Goal: Transaction & Acquisition: Register for event/course

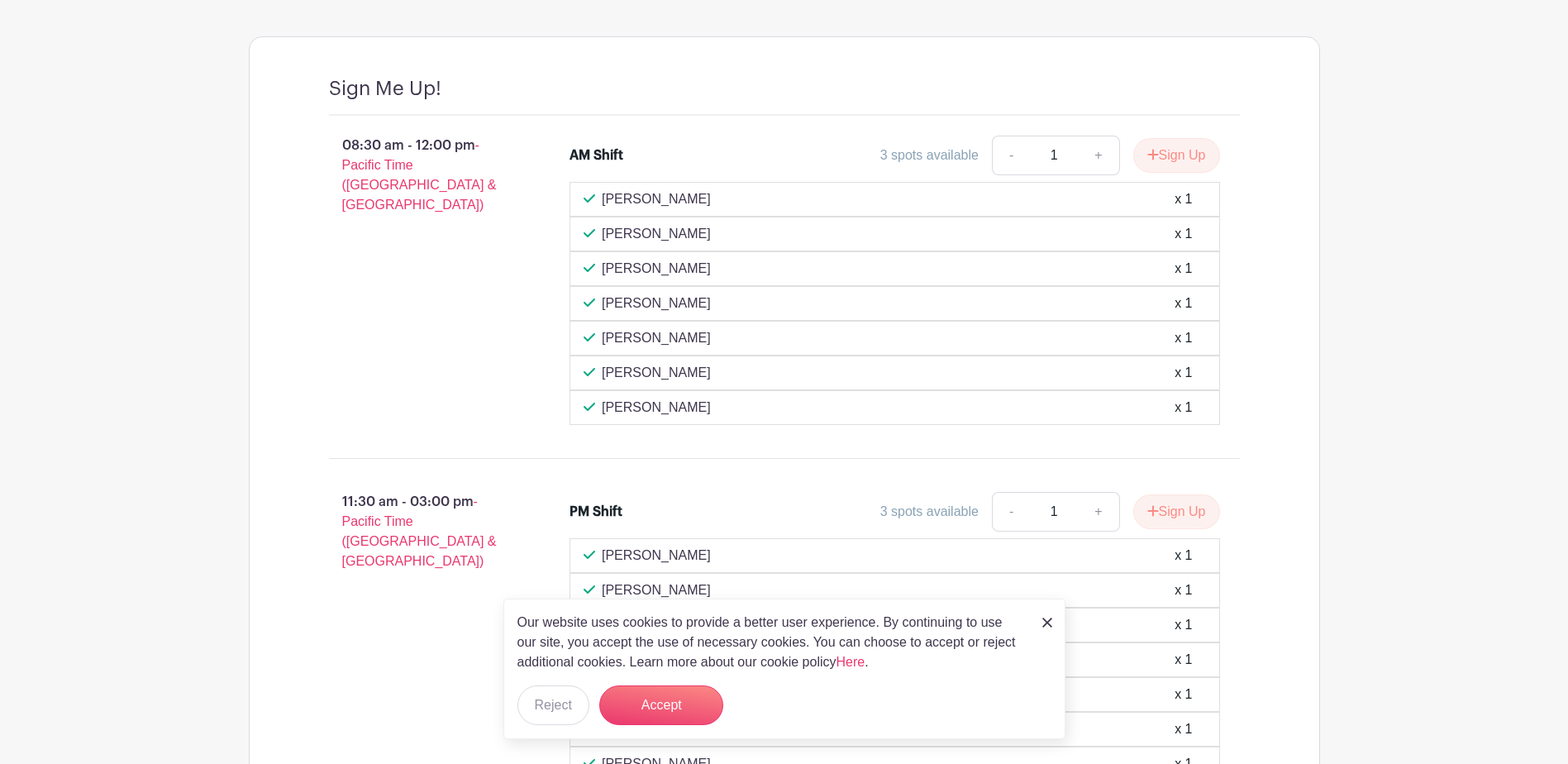
scroll to position [1239, 0]
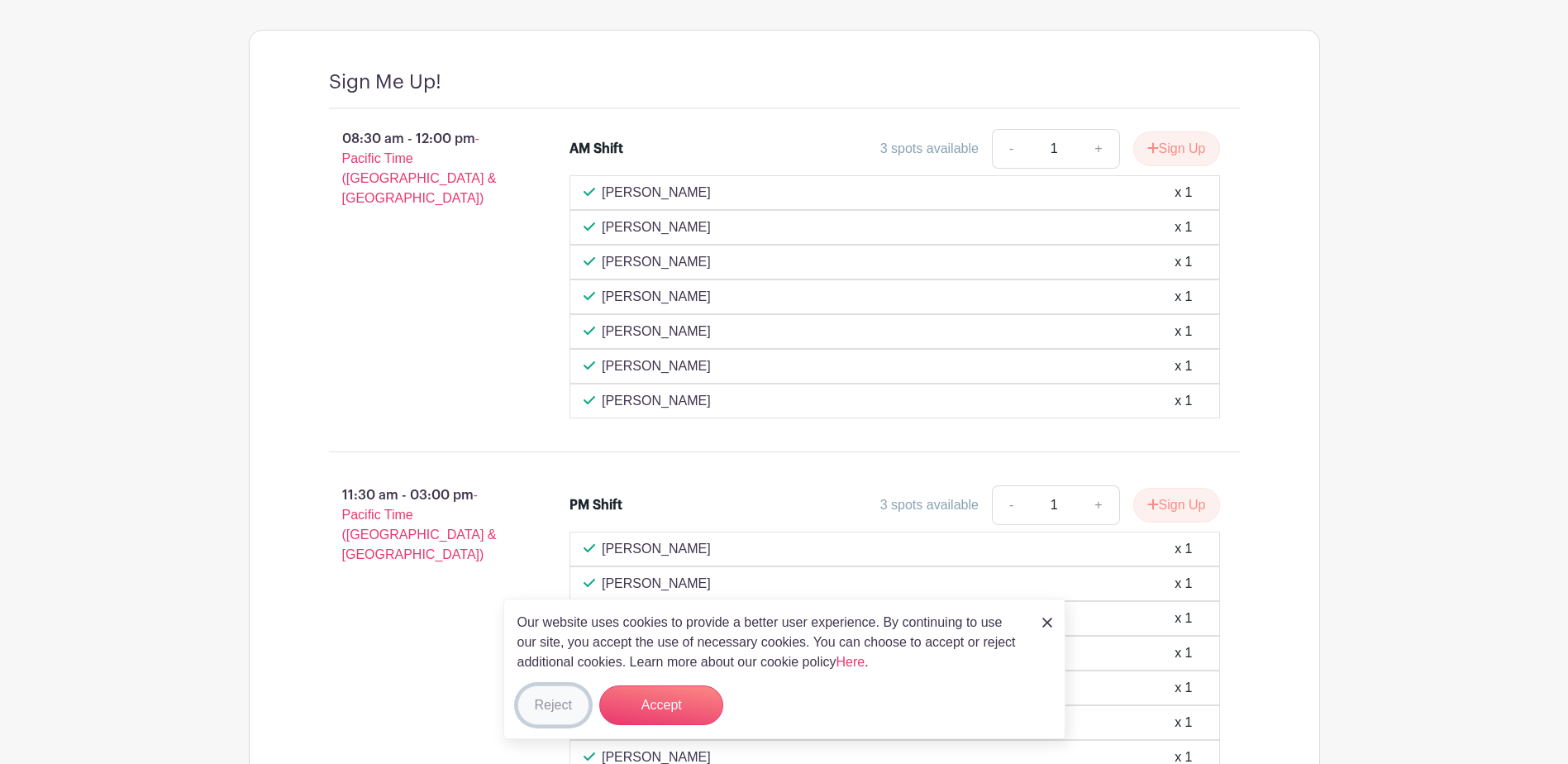
click at [553, 707] on button "Reject" at bounding box center [552, 705] width 71 height 40
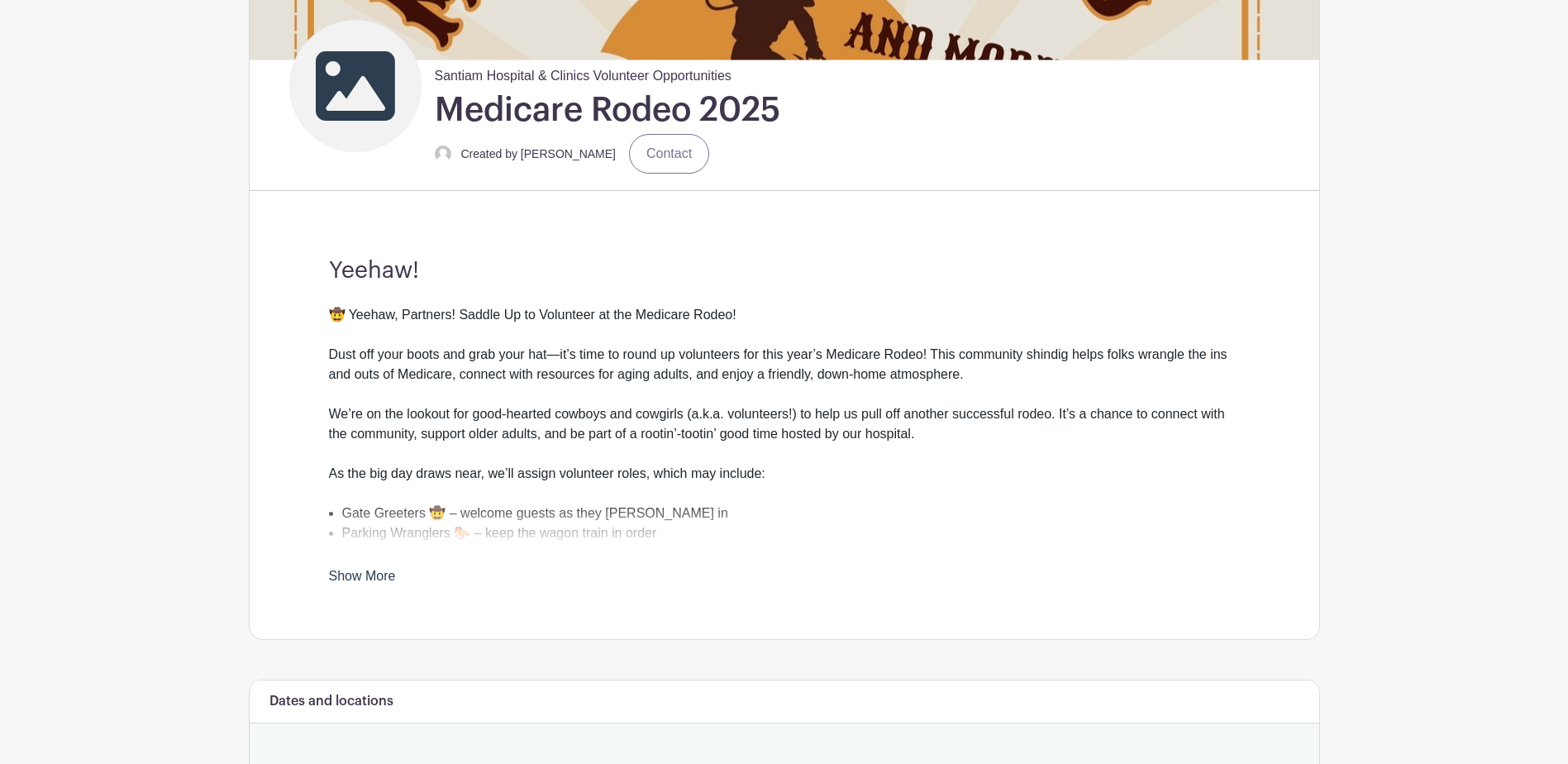
scroll to position [0, 0]
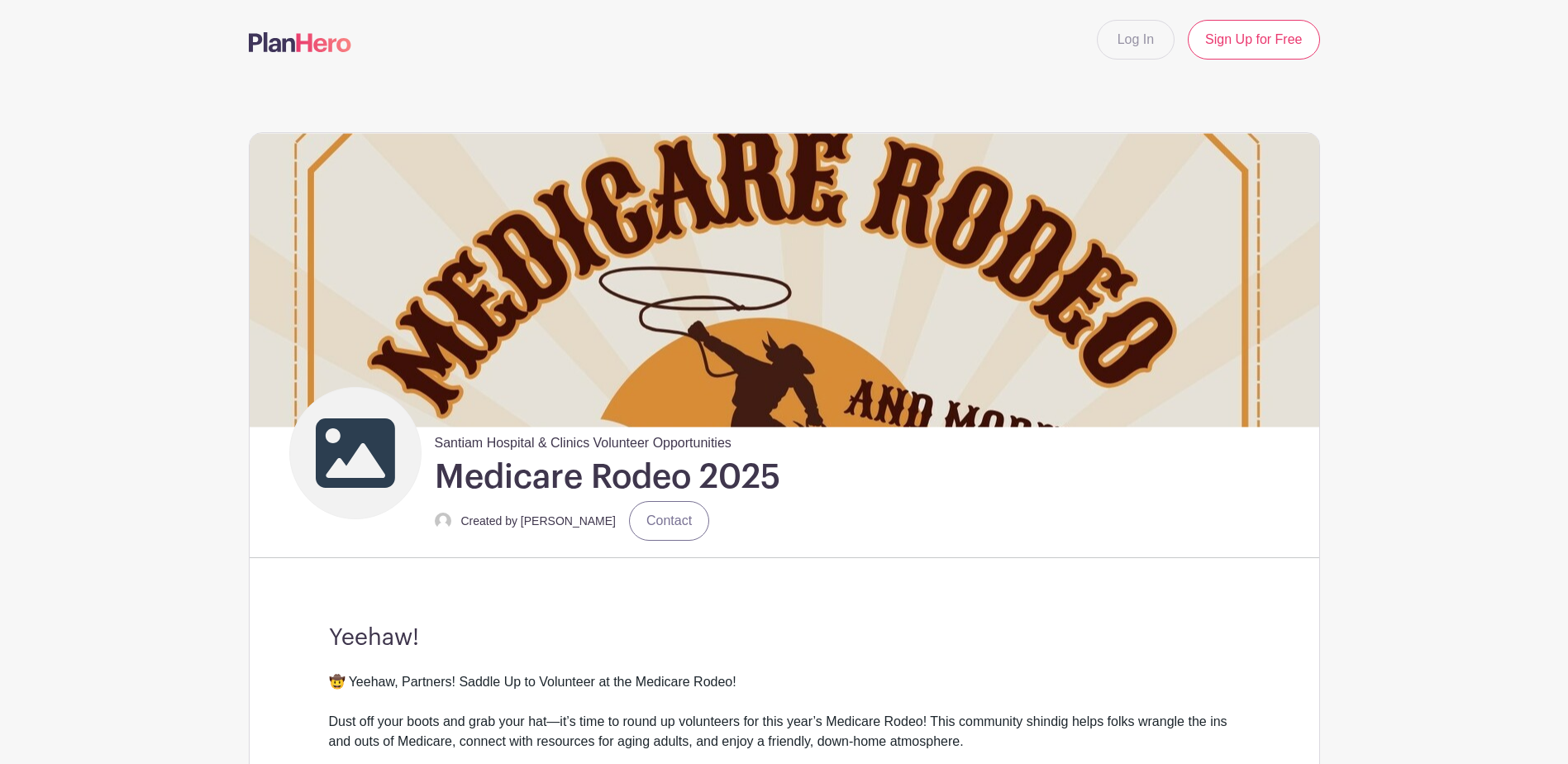
click at [560, 230] on img at bounding box center [784, 279] width 1069 height 293
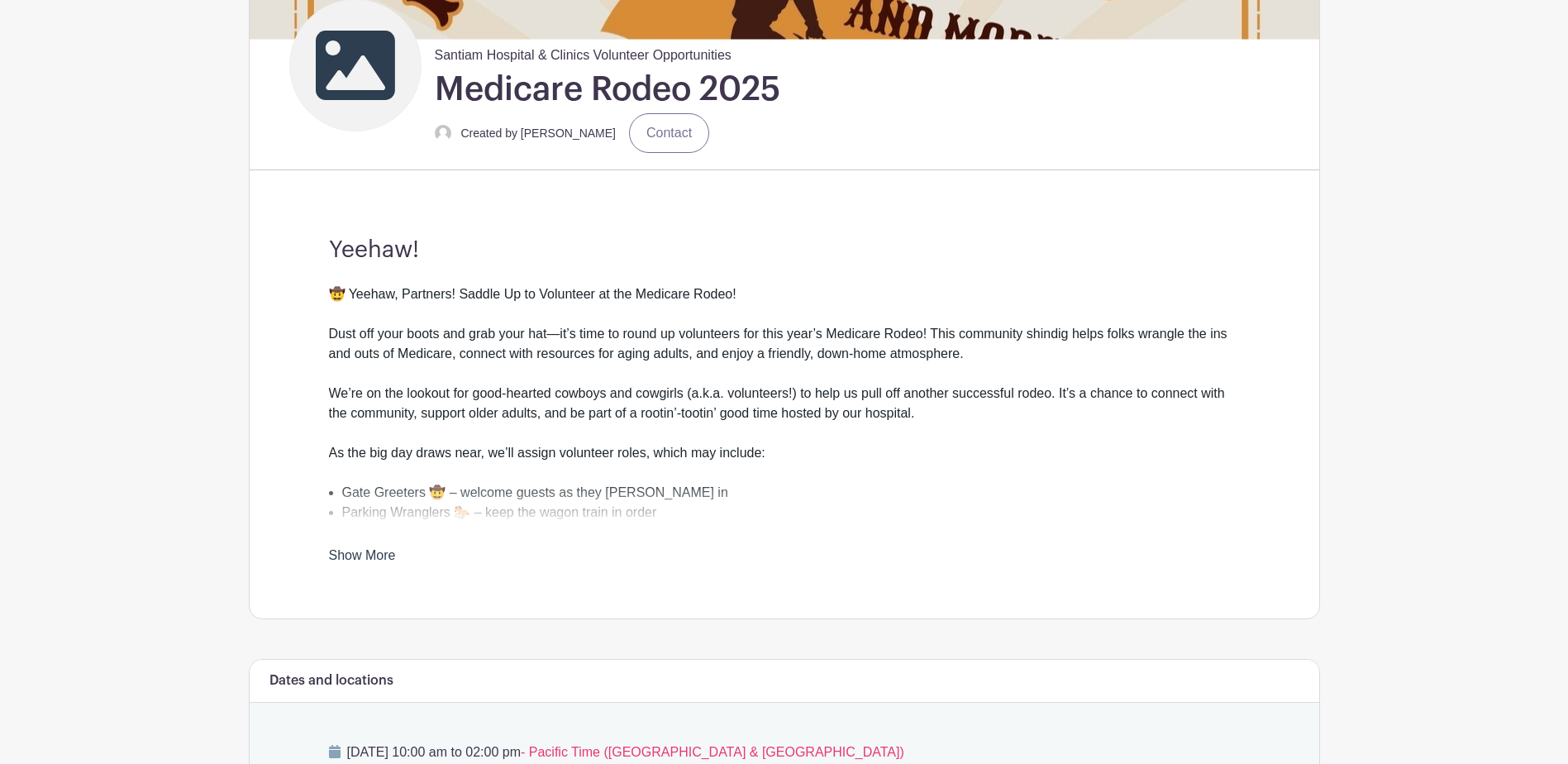
scroll to position [413, 0]
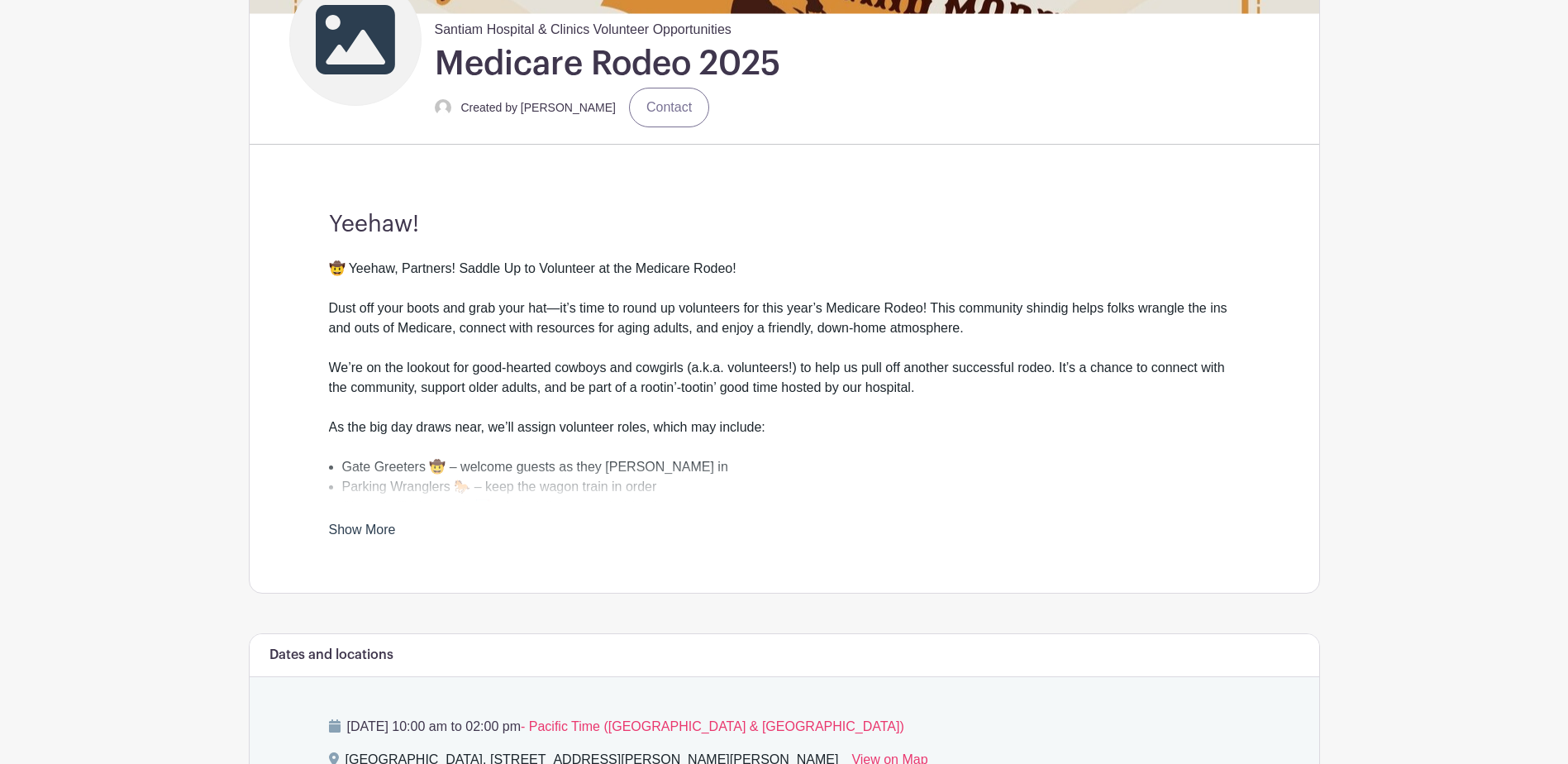
click at [364, 530] on link "Show More" at bounding box center [362, 533] width 67 height 20
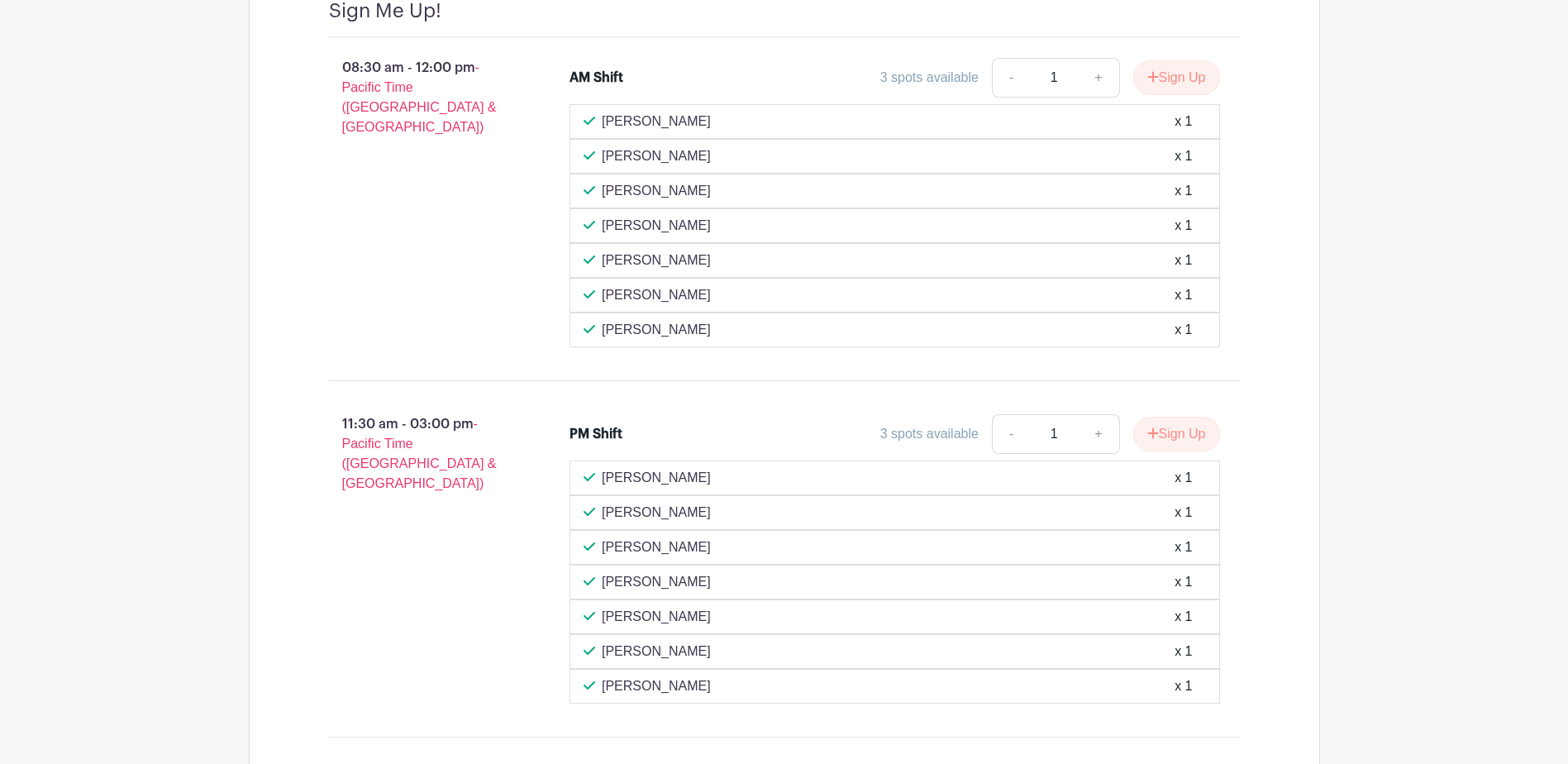
scroll to position [1405, 0]
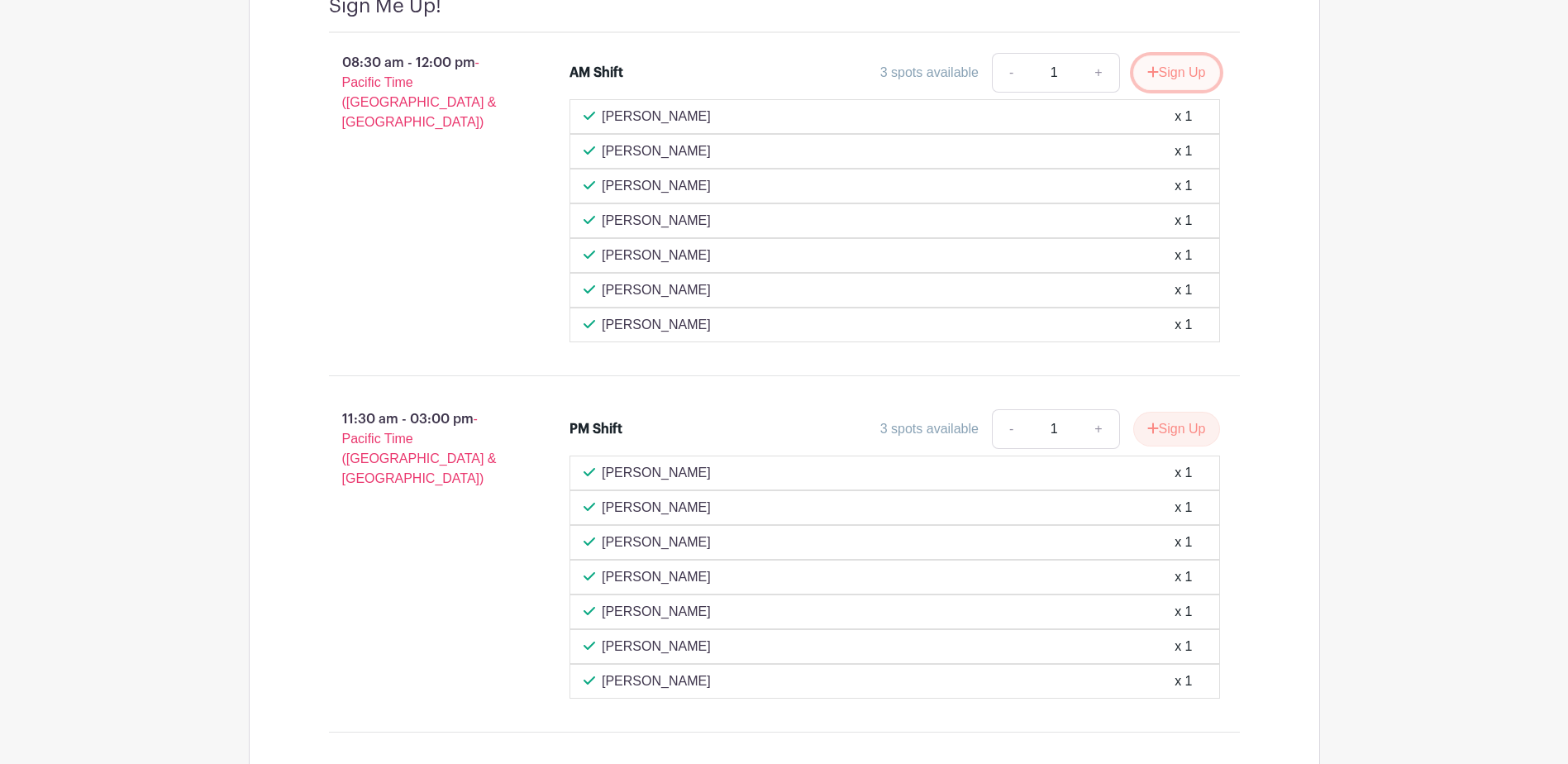
click at [1193, 71] on button "Sign Up" at bounding box center [1175, 72] width 86 height 34
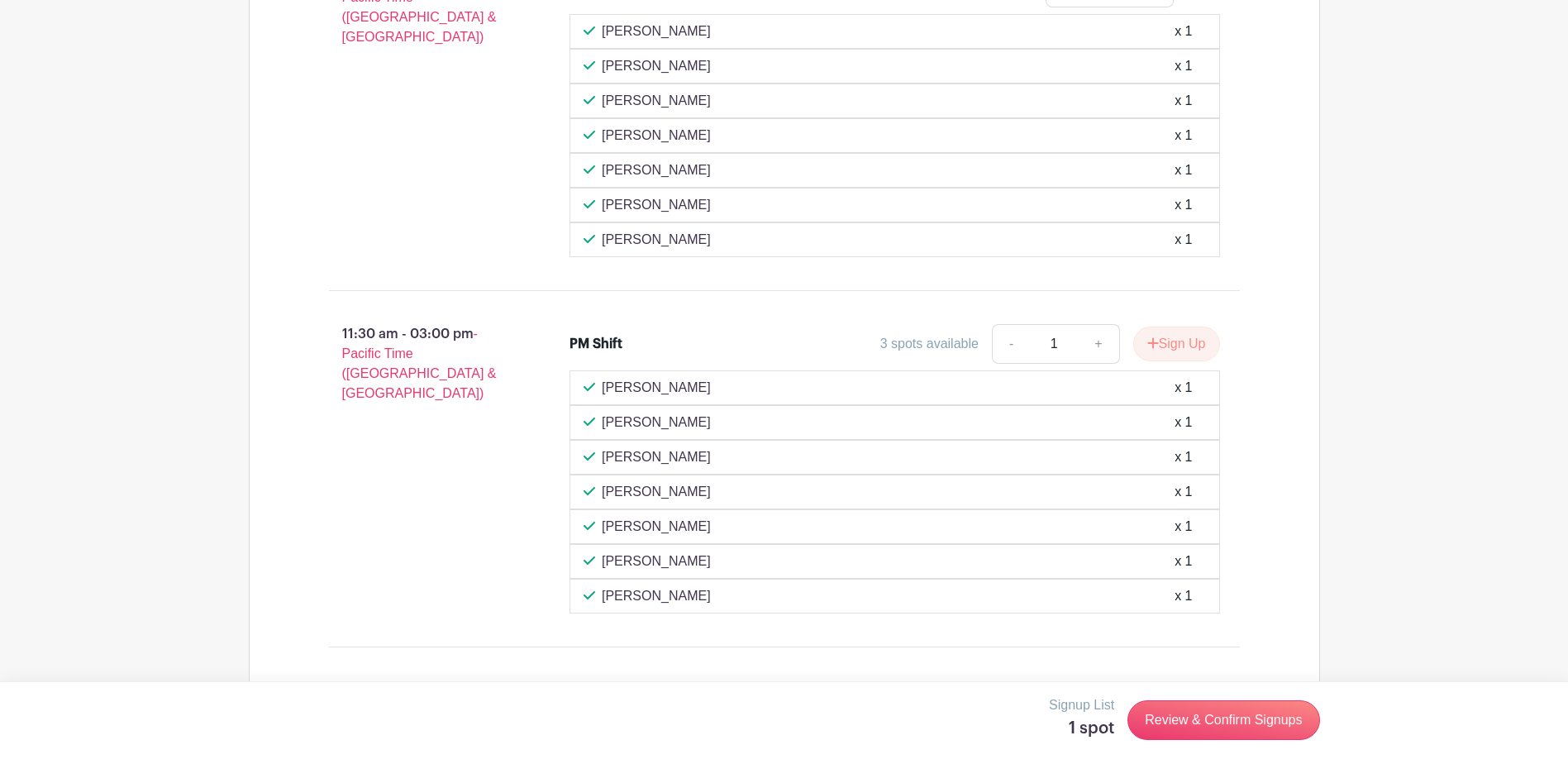
scroll to position [1531, 0]
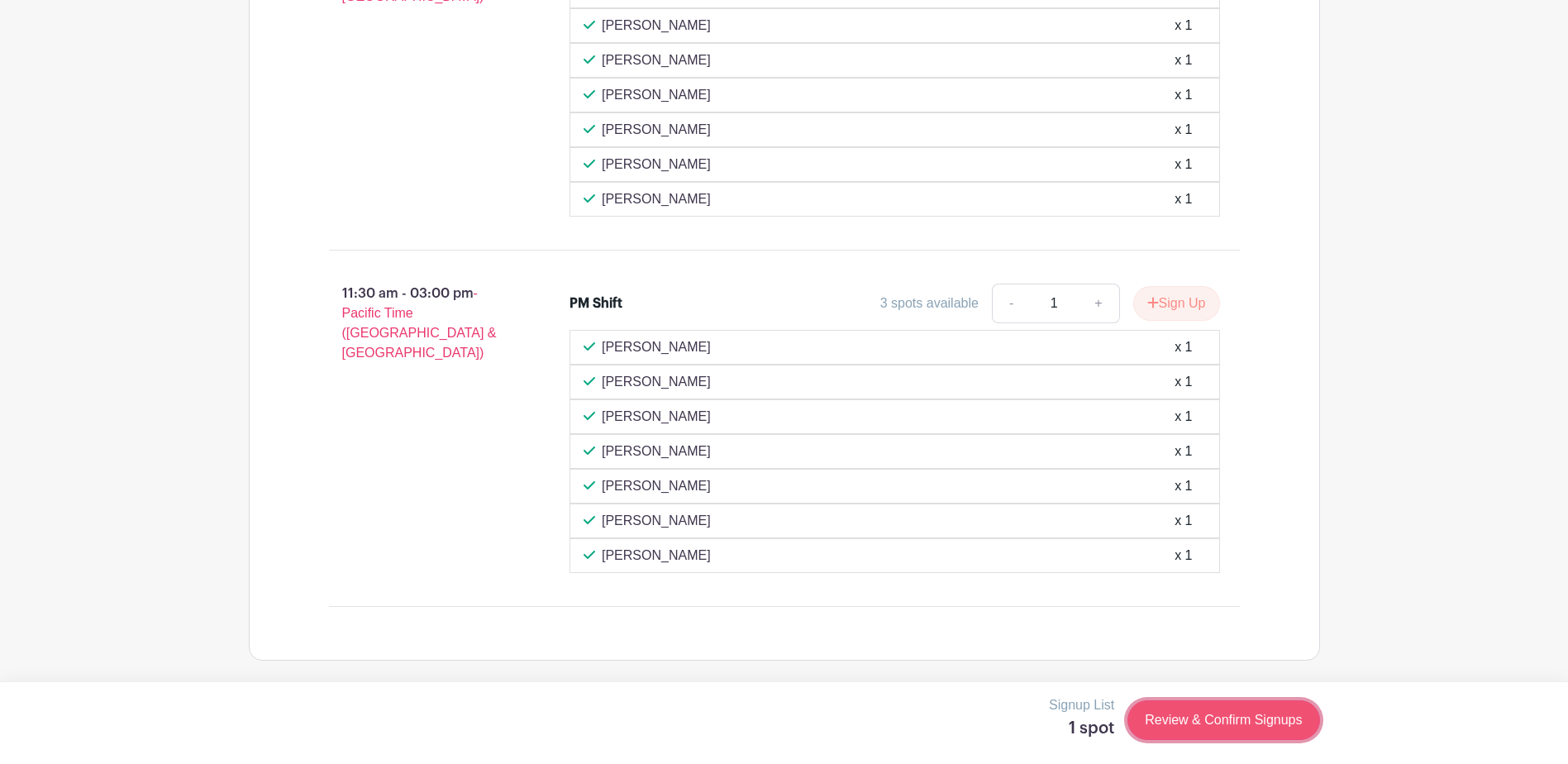
click at [1208, 720] on link "Review & Confirm Signups" at bounding box center [1223, 719] width 192 height 40
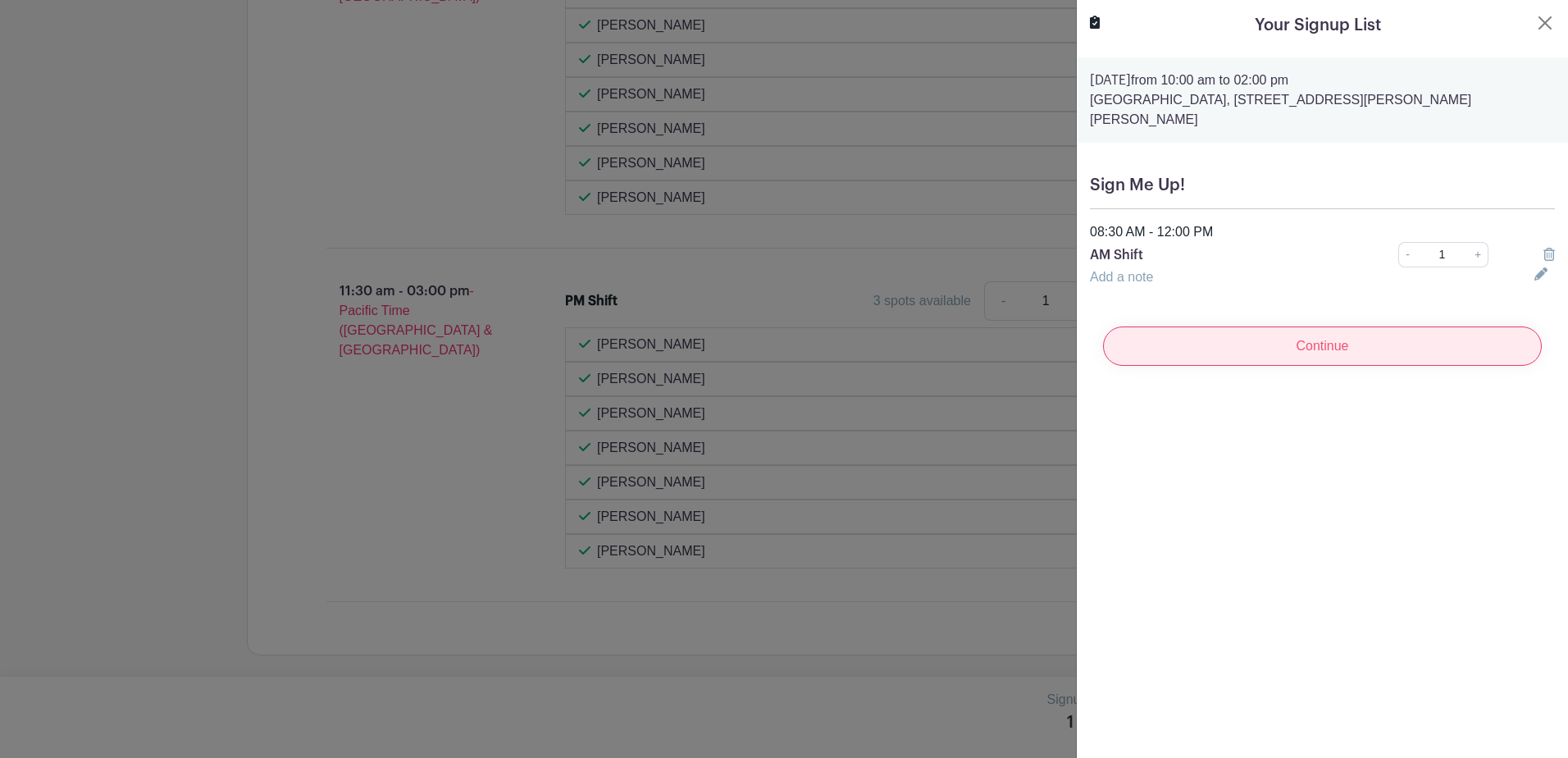
click at [1318, 326] on input "Continue" at bounding box center [1322, 345] width 439 height 40
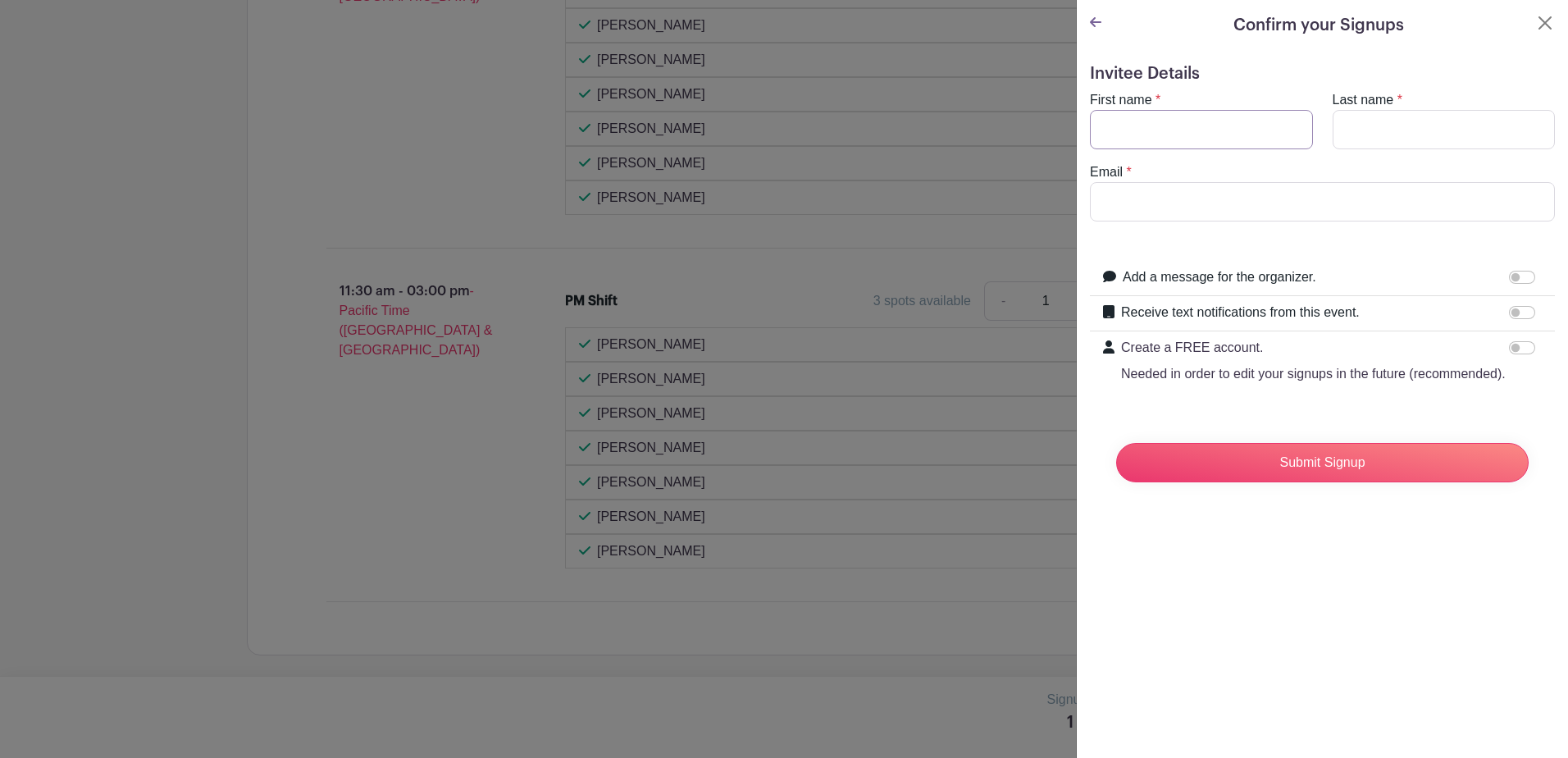
click at [1119, 130] on input "First name" at bounding box center [1201, 129] width 223 height 40
type input "[PERSON_NAME]"
type input "[EMAIL_ADDRESS][DOMAIN_NAME]"
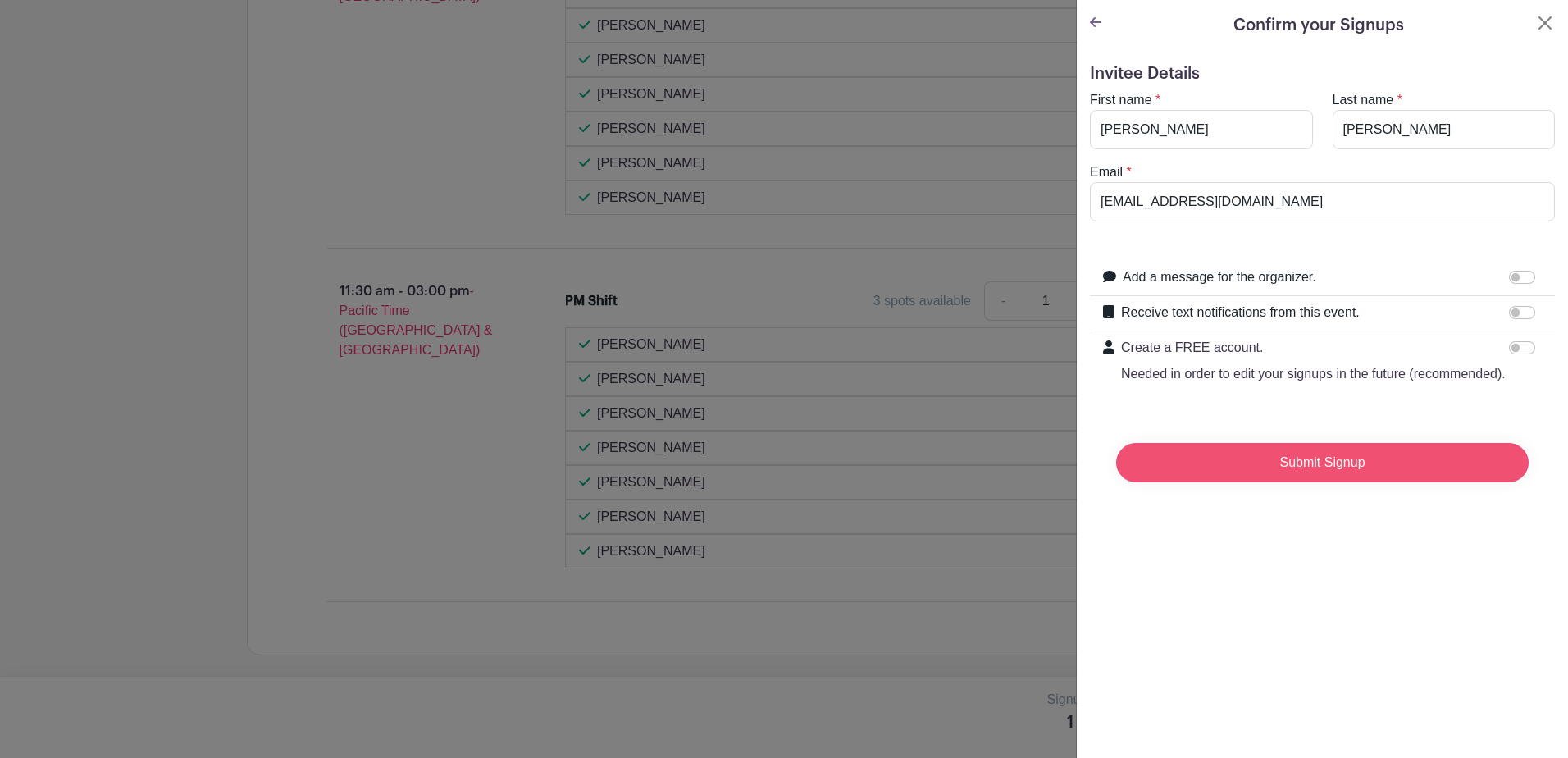
click at [1302, 478] on input "Submit Signup" at bounding box center [1323, 462] width 413 height 40
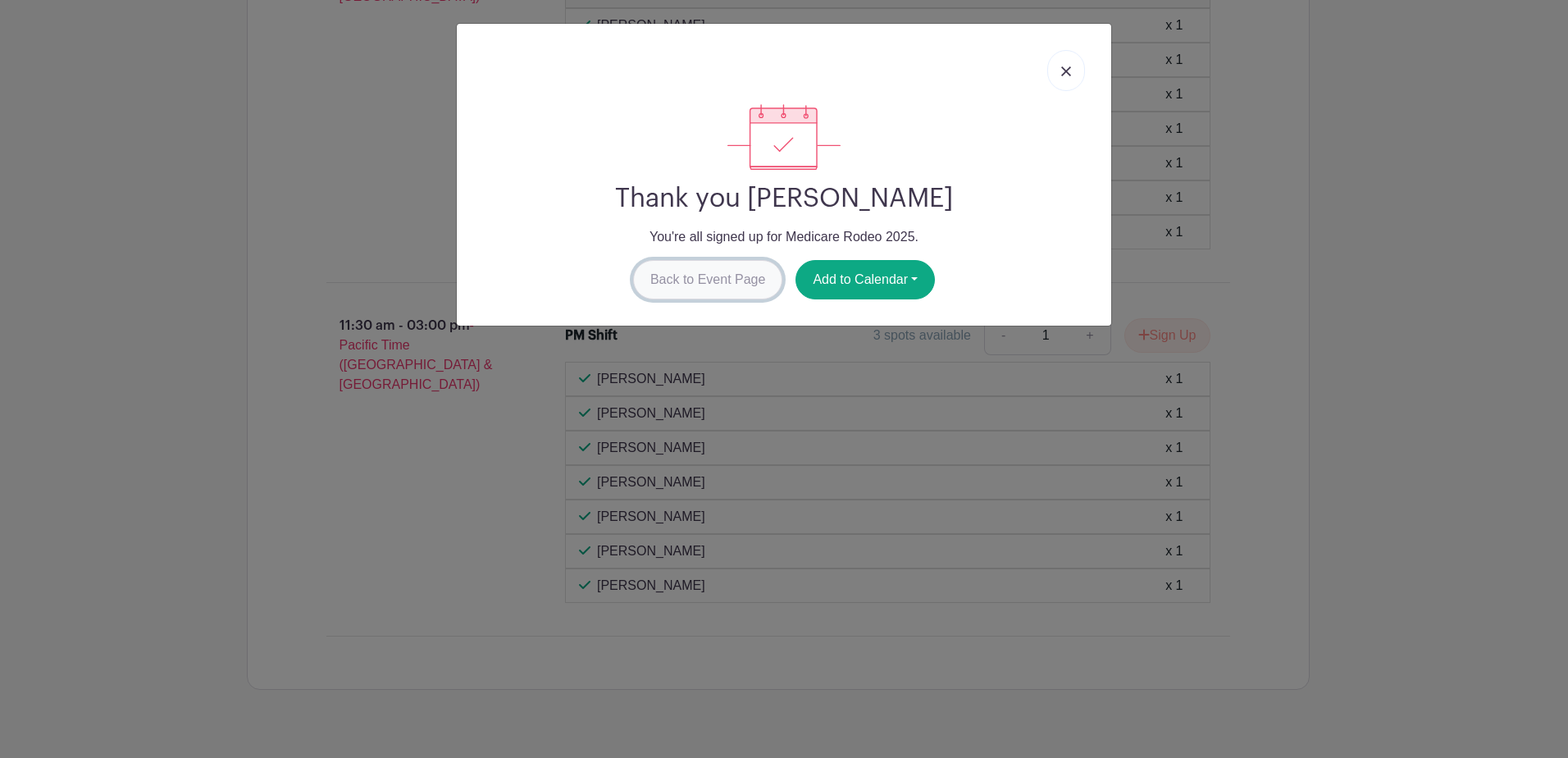
click at [662, 280] on link "Back to Event Page" at bounding box center [708, 279] width 150 height 40
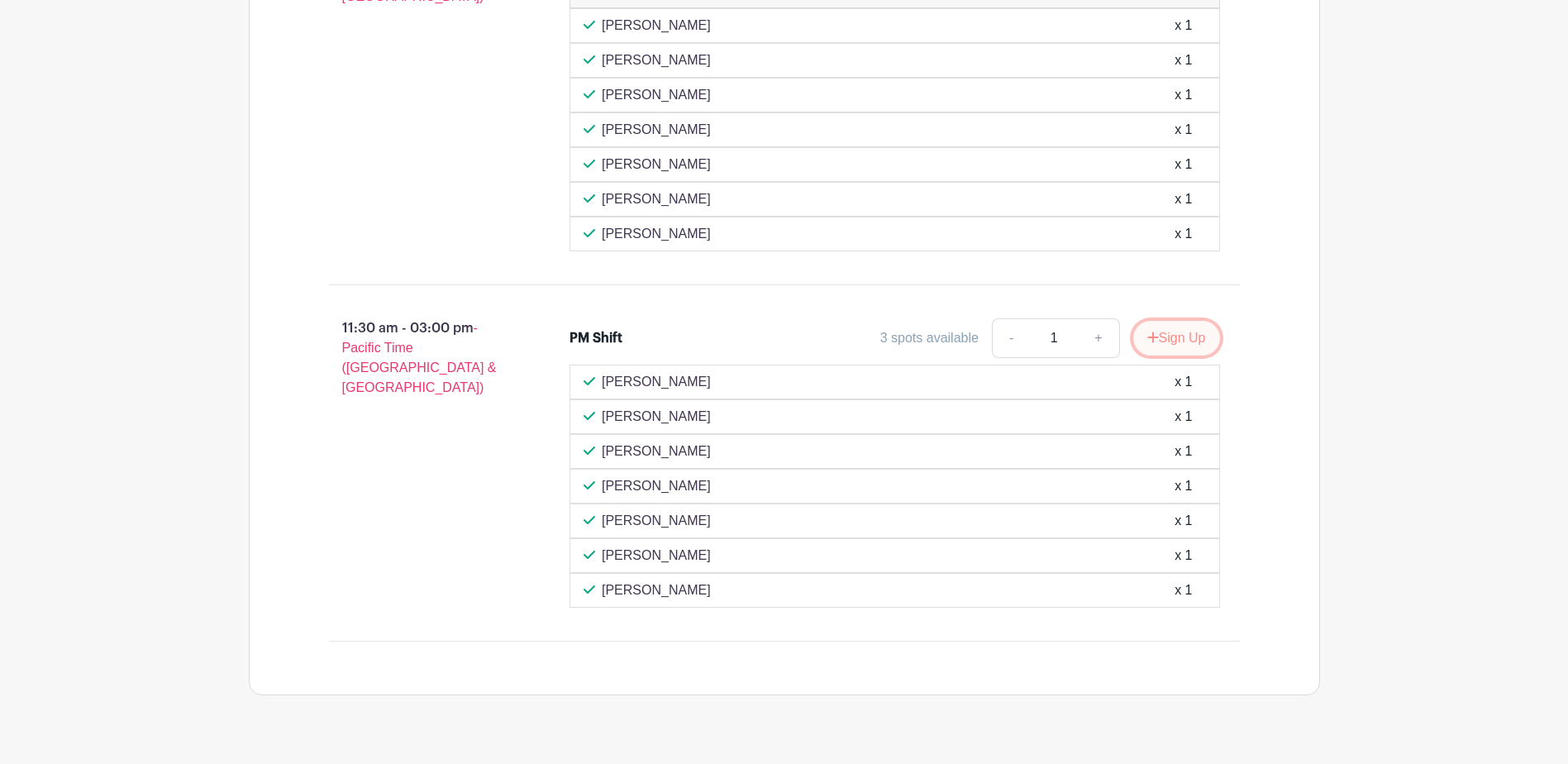
click at [1166, 335] on button "Sign Up" at bounding box center [1175, 337] width 86 height 34
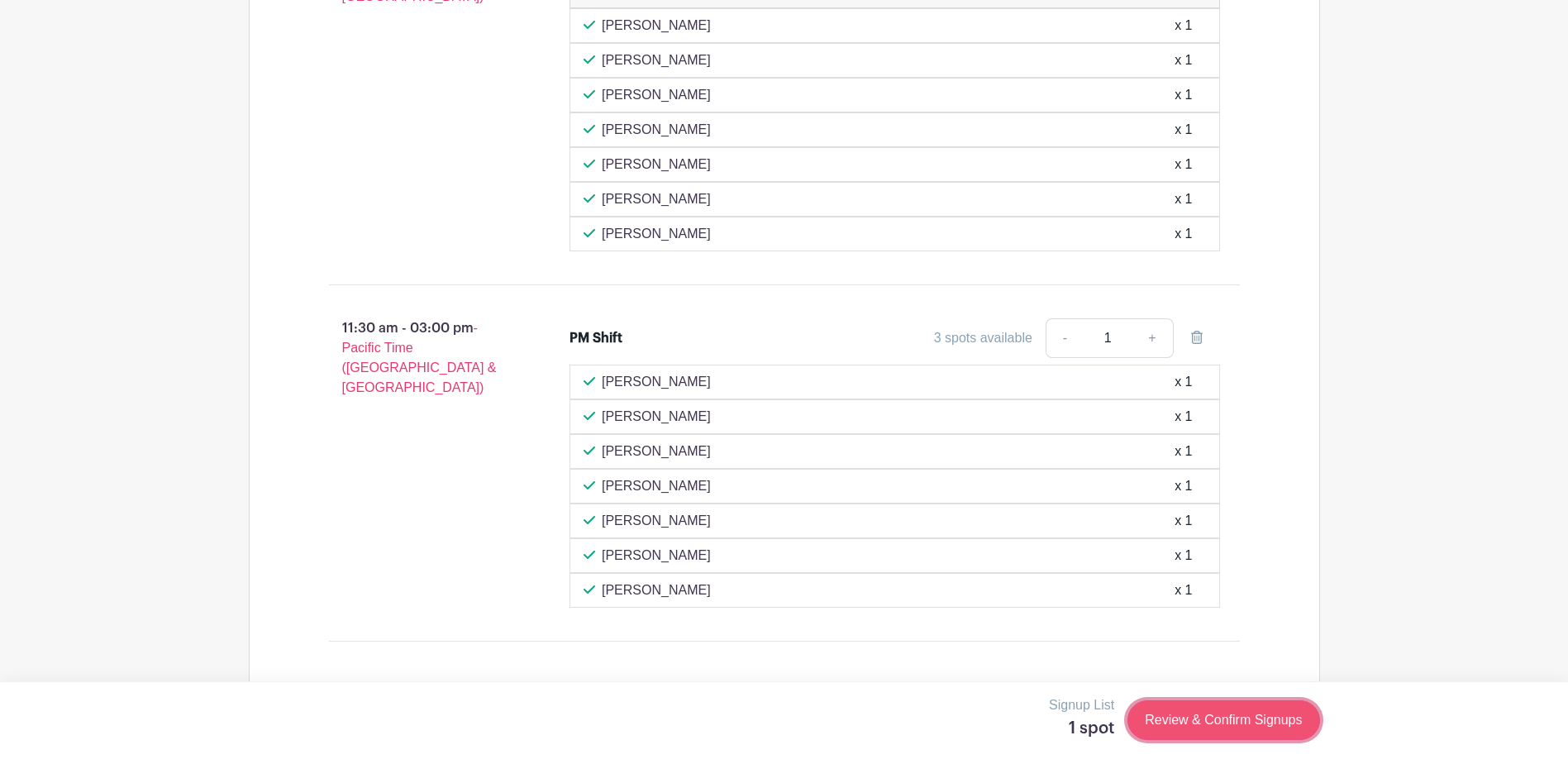
click at [1249, 721] on link "Review & Confirm Signups" at bounding box center [1223, 719] width 192 height 40
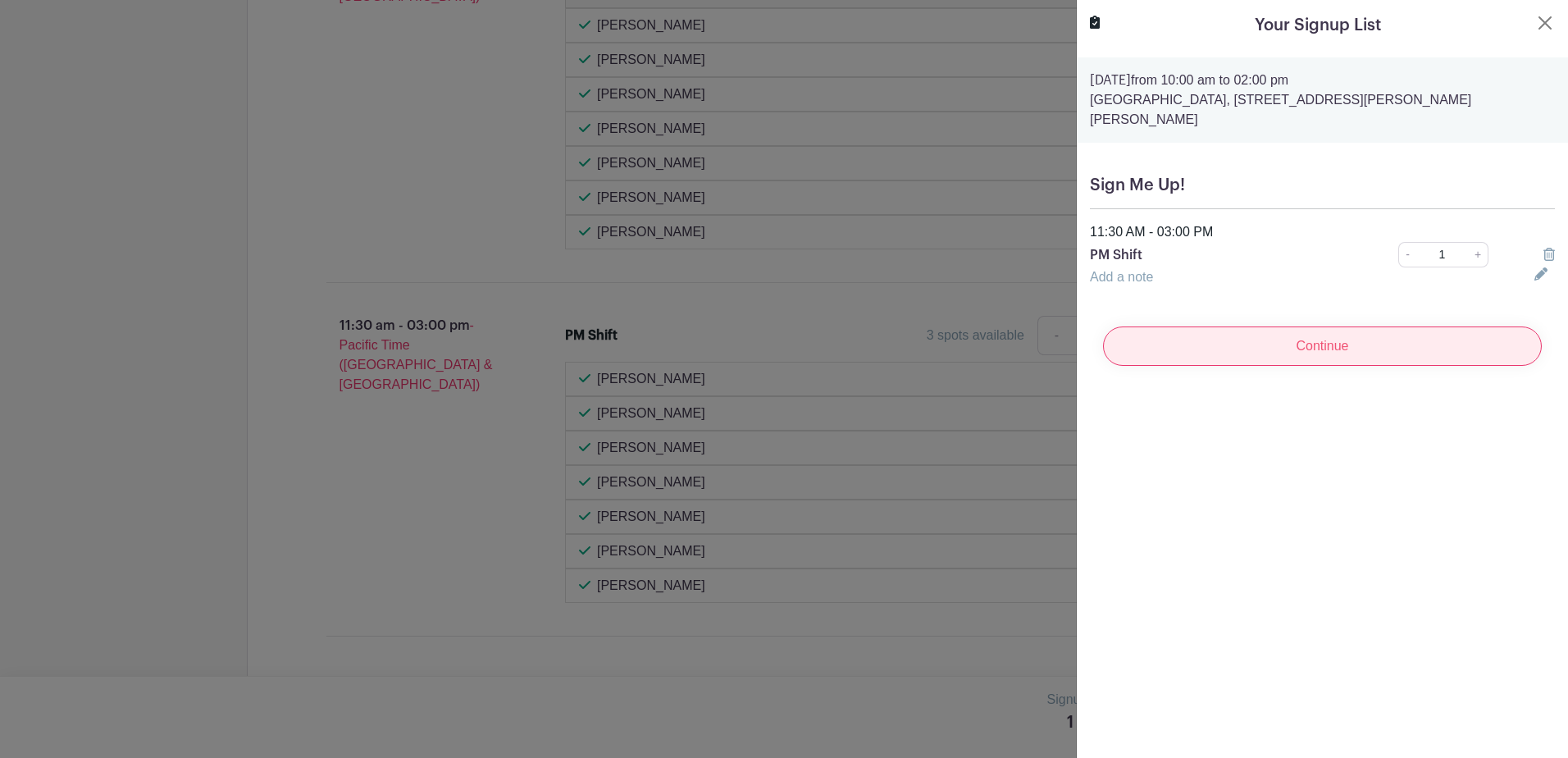
click at [1325, 331] on input "Continue" at bounding box center [1322, 345] width 439 height 40
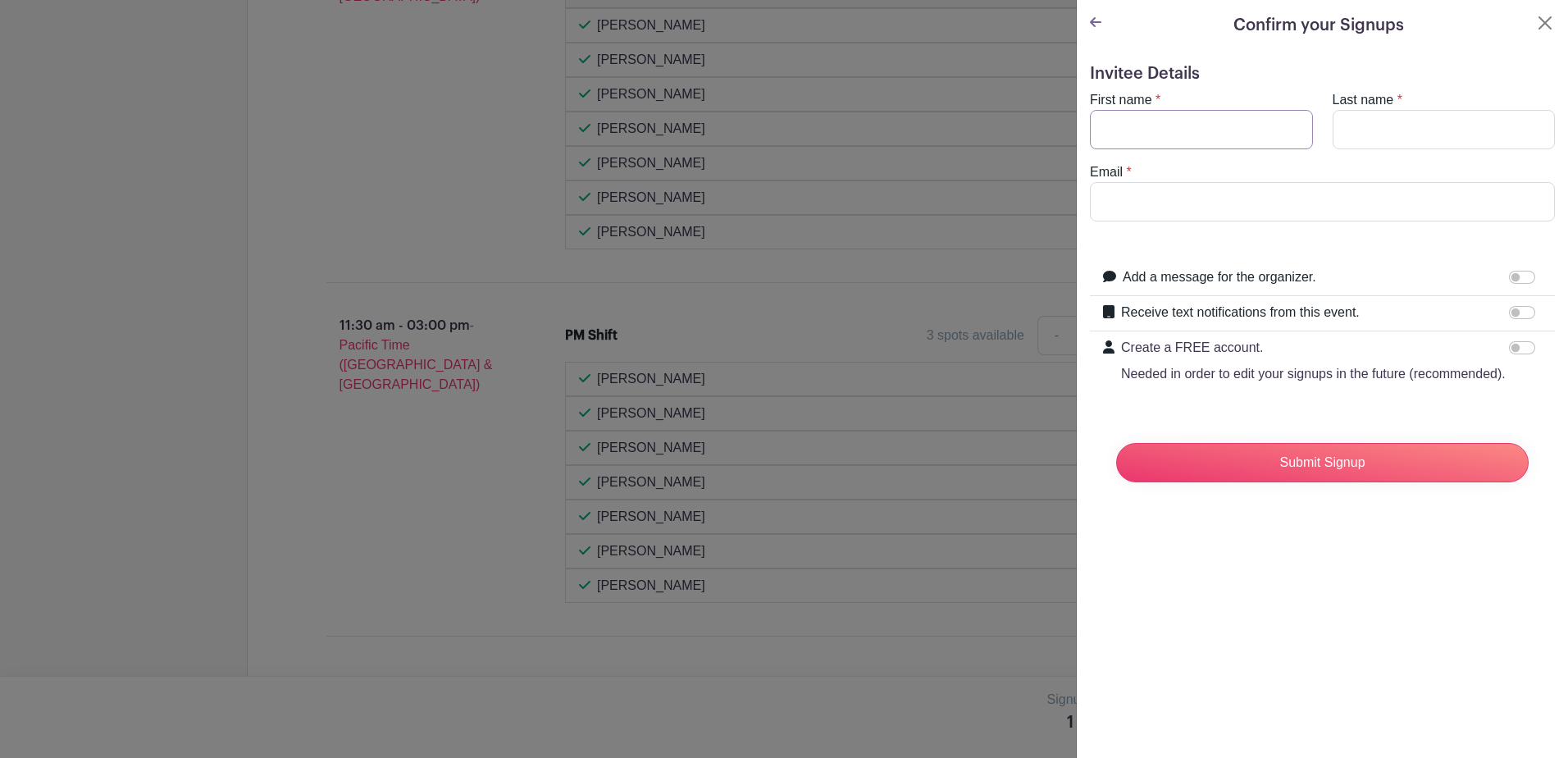
click at [1144, 128] on input "First name" at bounding box center [1201, 129] width 223 height 40
type input "[PERSON_NAME]"
type input "[EMAIL_ADDRESS][DOMAIN_NAME]"
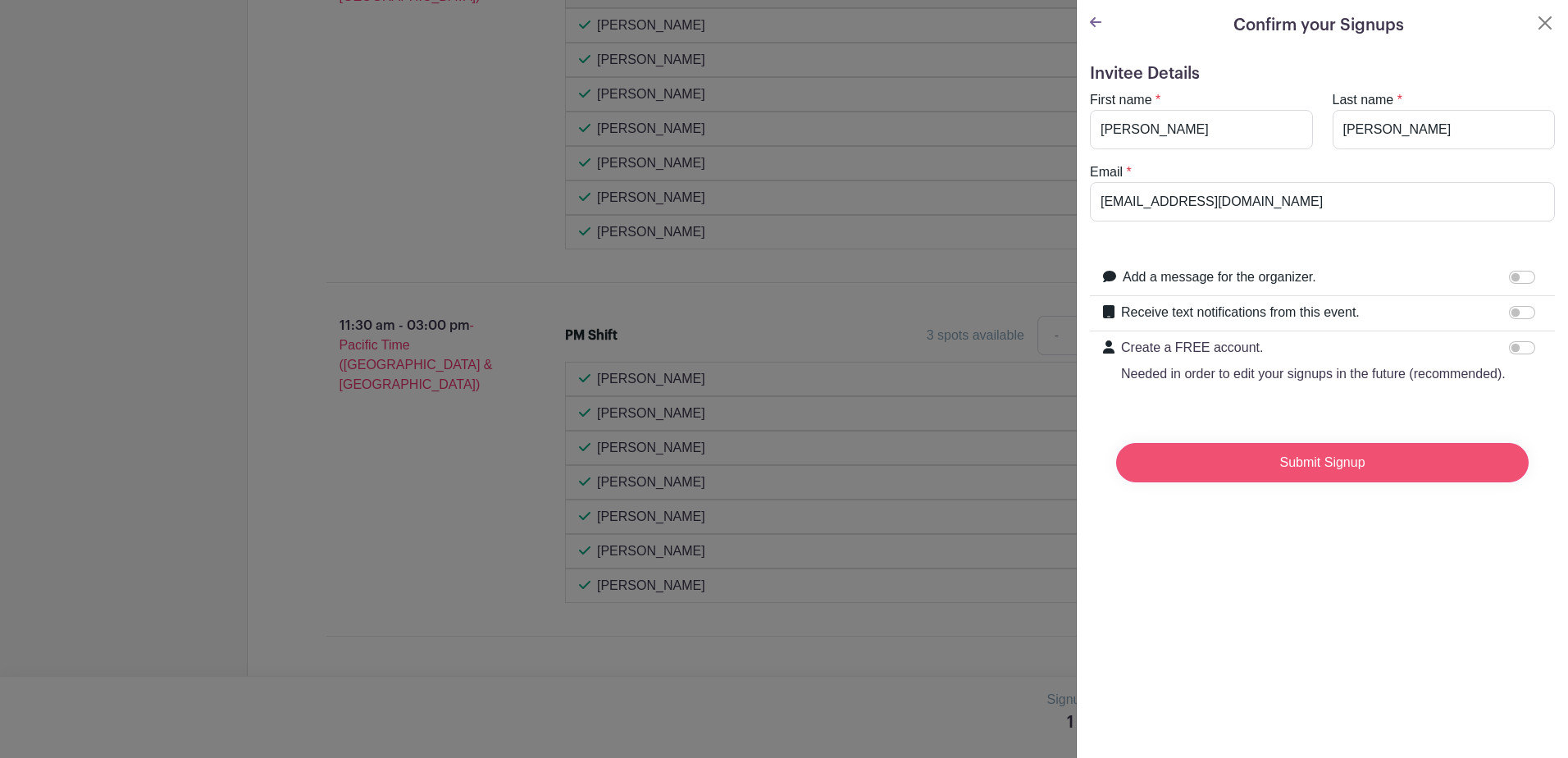
click at [1297, 482] on input "Submit Signup" at bounding box center [1323, 462] width 413 height 40
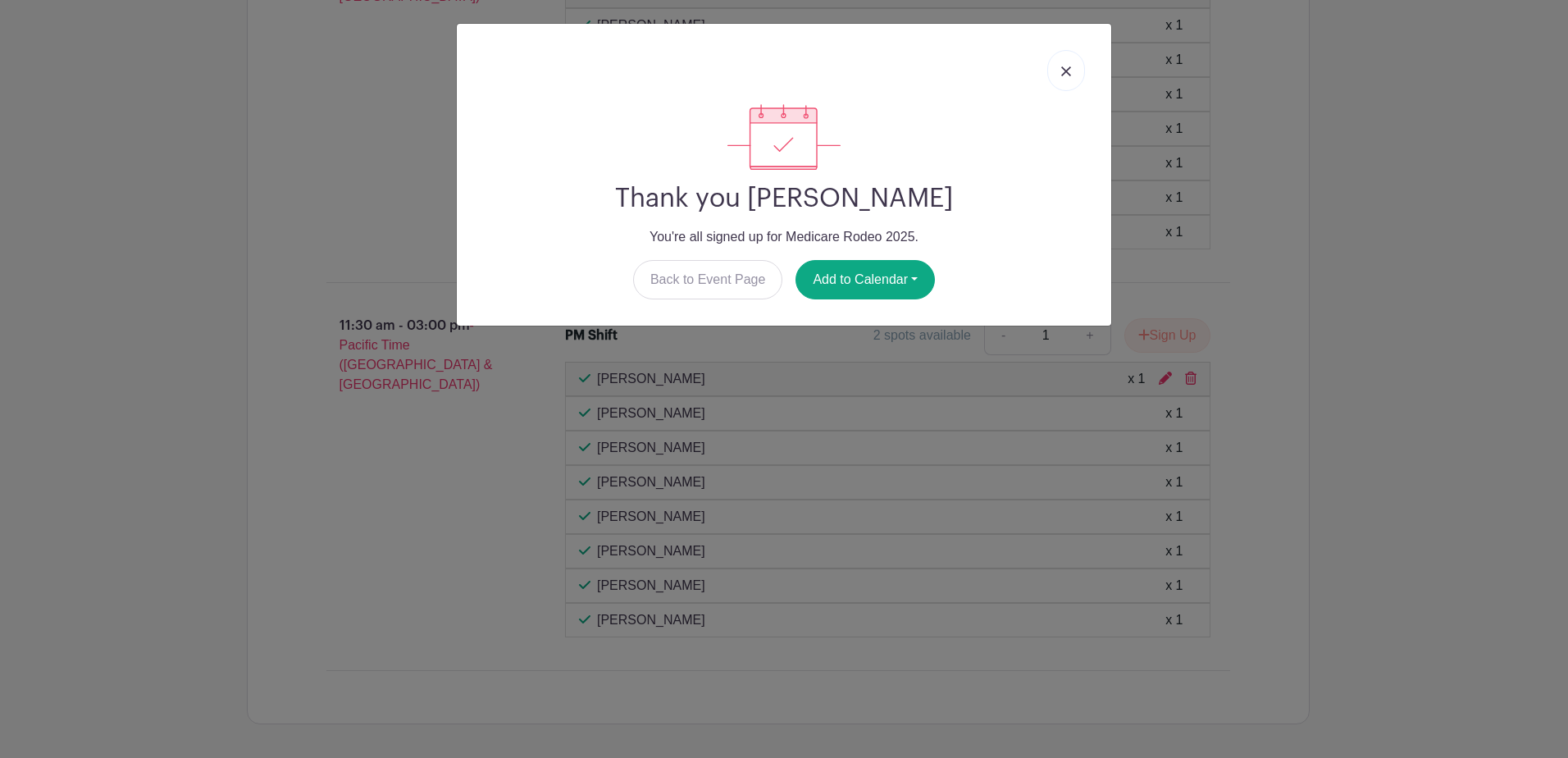
click at [1064, 64] on link at bounding box center [1066, 70] width 38 height 41
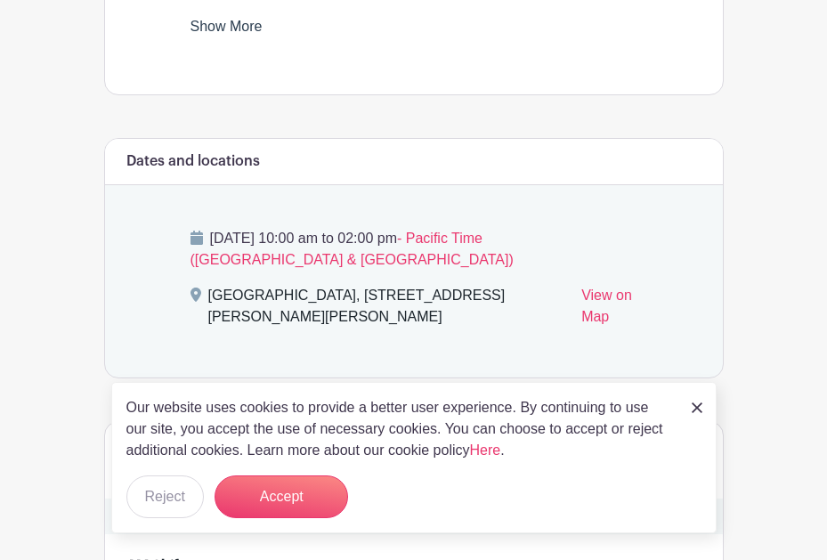
scroll to position [979, 0]
